Goal: Check status: Check status

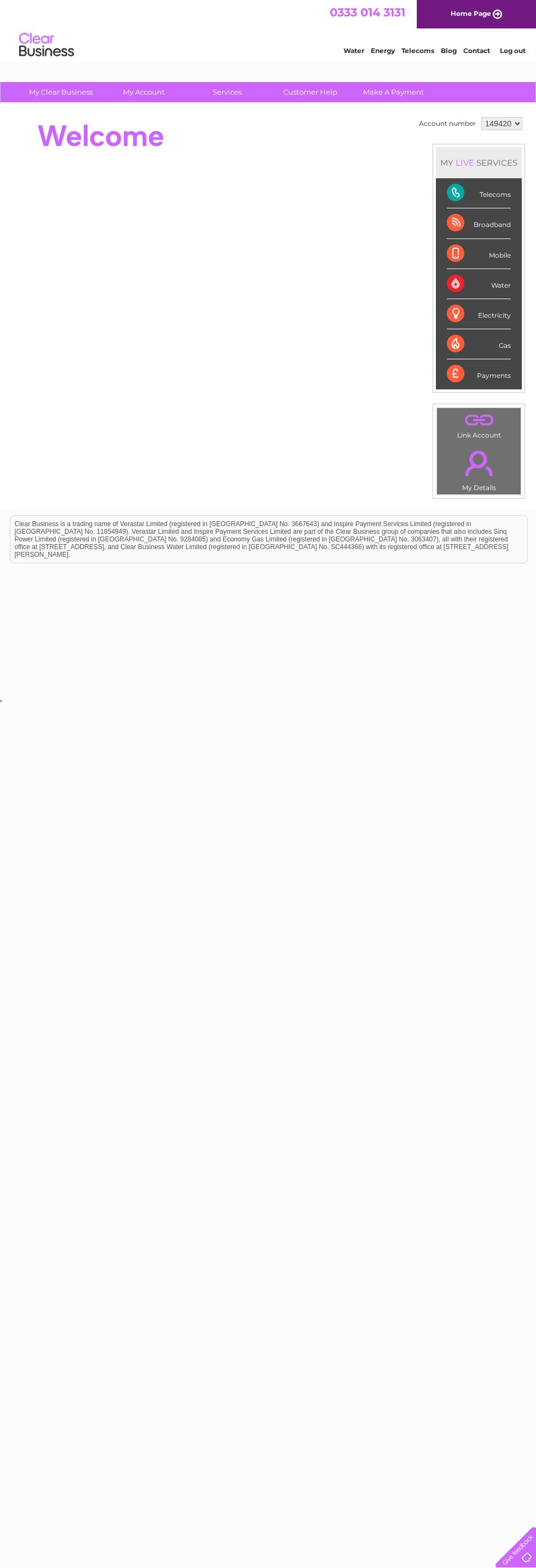
click at [308, 705] on html "My Clear Business Login Details My Details My Preferences Link Account My Accou…" at bounding box center [268, 352] width 536 height 705
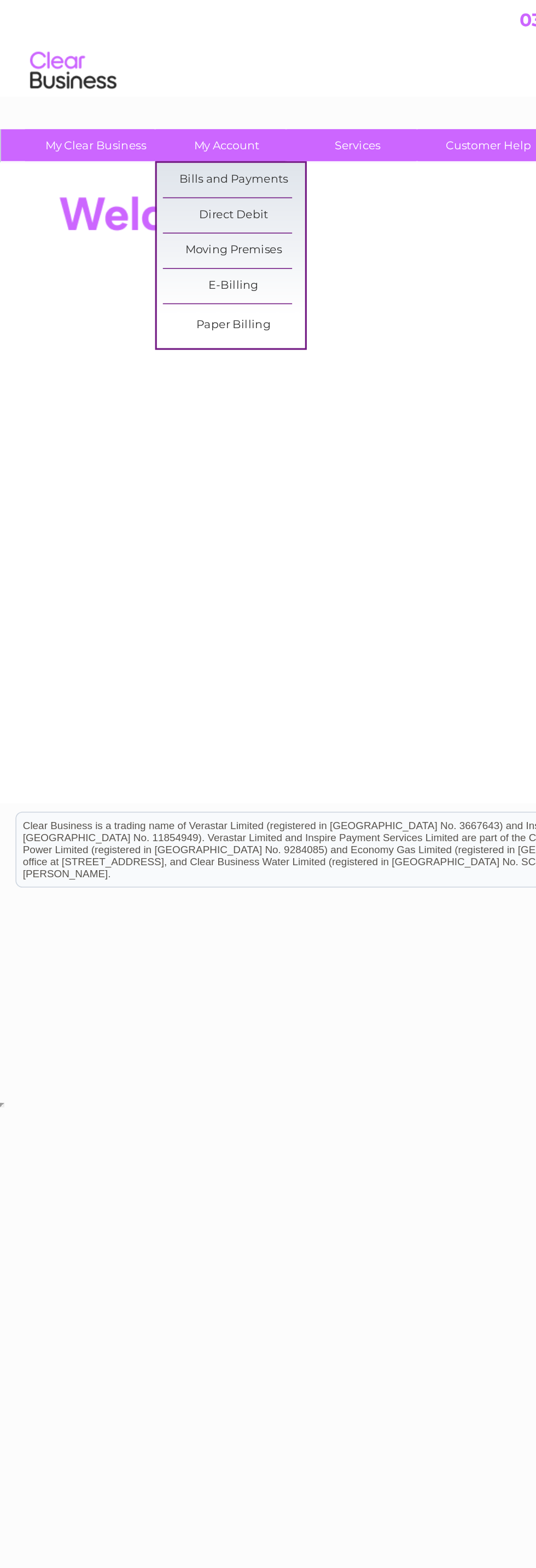
click at [153, 116] on link "Bills and Payments" at bounding box center [148, 114] width 90 height 22
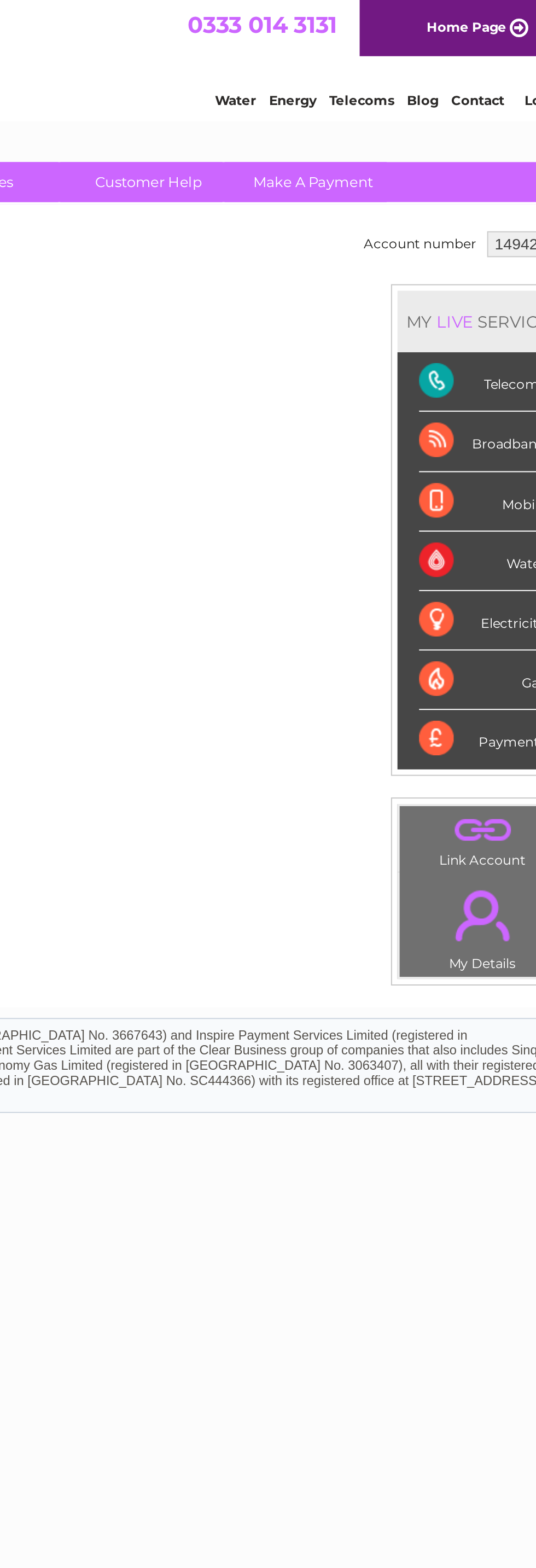
scroll to position [0, 5]
